Goal: Find specific page/section

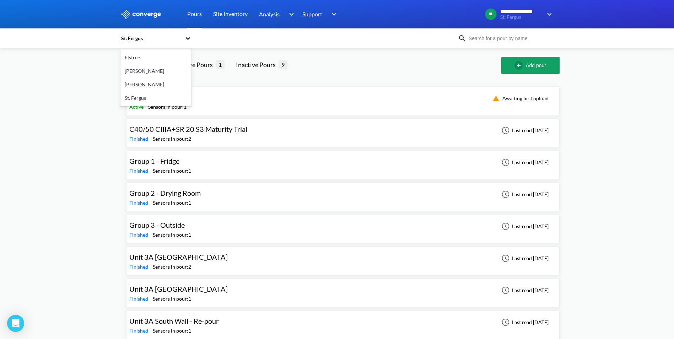
click at [191, 37] on icon at bounding box center [187, 38] width 7 height 7
click at [142, 73] on div "[PERSON_NAME]" at bounding box center [156, 71] width 71 height 14
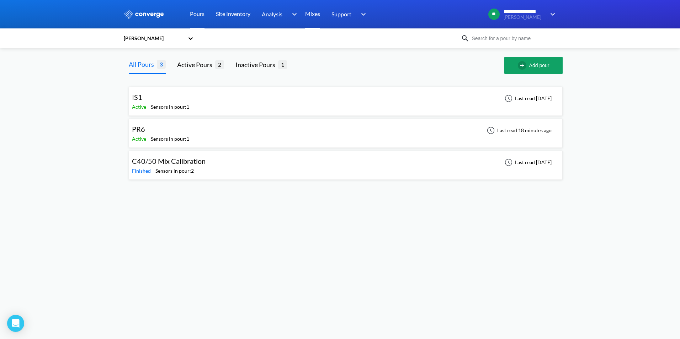
click at [307, 12] on link "Mixes" at bounding box center [312, 14] width 15 height 28
click at [186, 140] on div "Sensors in pour: 1" at bounding box center [170, 139] width 38 height 8
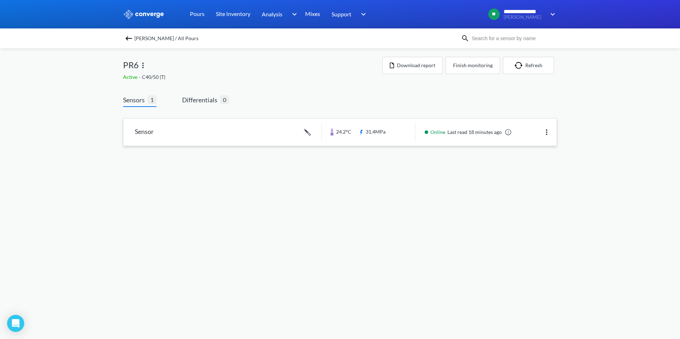
click at [201, 130] on link at bounding box center [339, 132] width 433 height 27
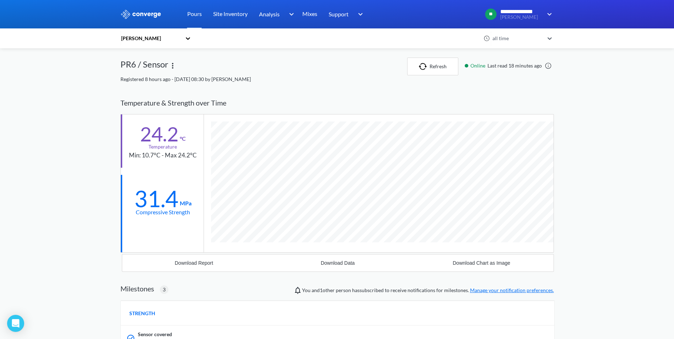
scroll to position [507, 434]
